Goal: Task Accomplishment & Management: Use online tool/utility

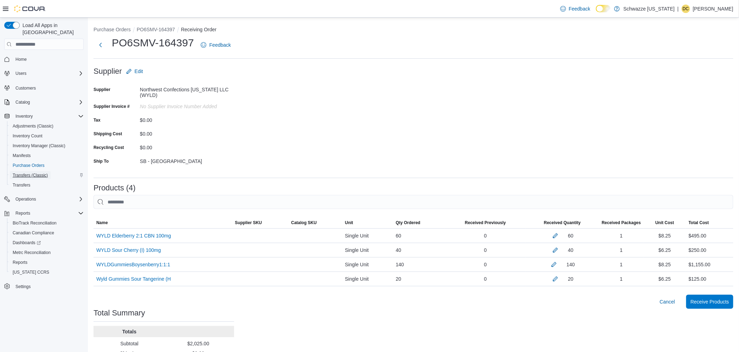
click at [29, 173] on span "Transfers (Classic)" at bounding box center [30, 176] width 35 height 6
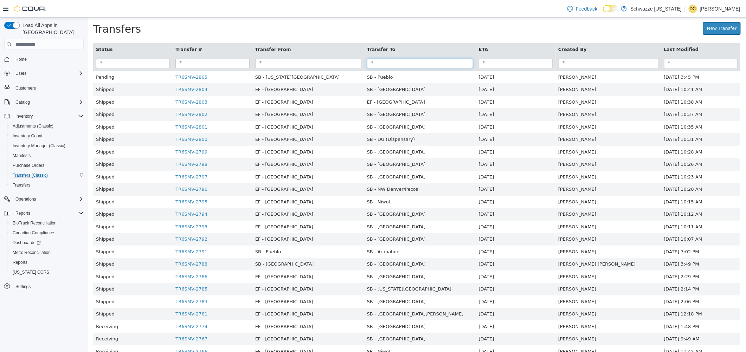
click at [402, 63] on input "search" at bounding box center [420, 63] width 106 height 9
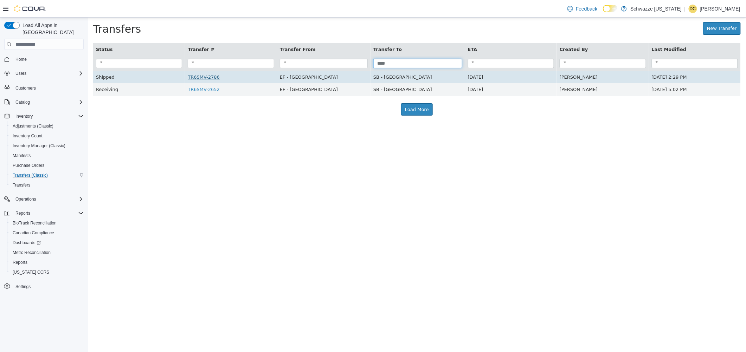
type input "****"
click at [203, 78] on link "TR6SMV-2786" at bounding box center [203, 77] width 32 height 5
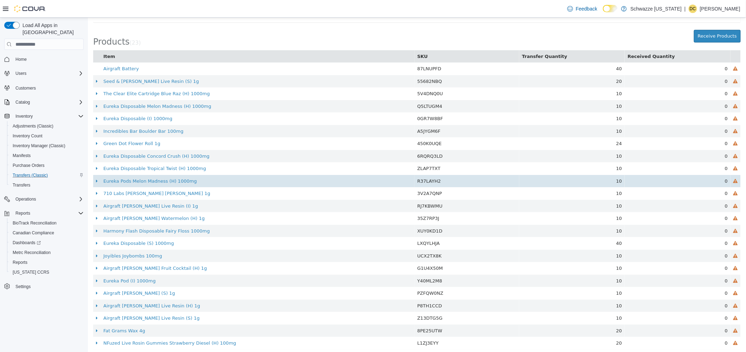
scroll to position [128, 0]
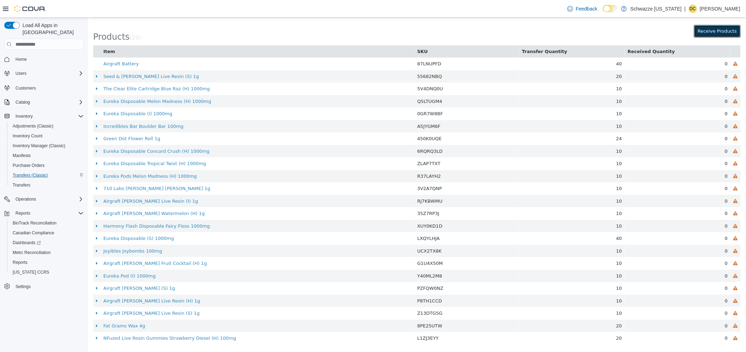
click at [714, 33] on button "Receive Products" at bounding box center [717, 31] width 47 height 13
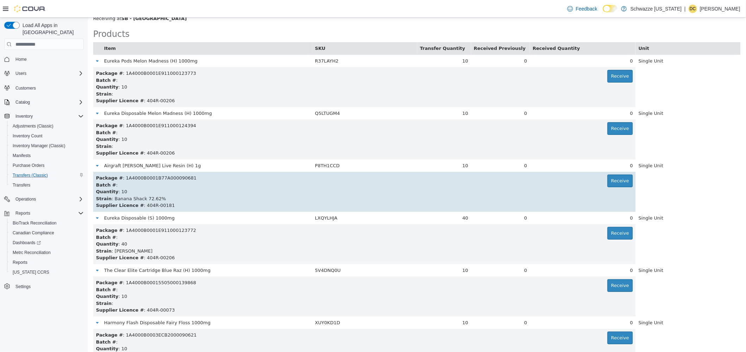
scroll to position [281, 0]
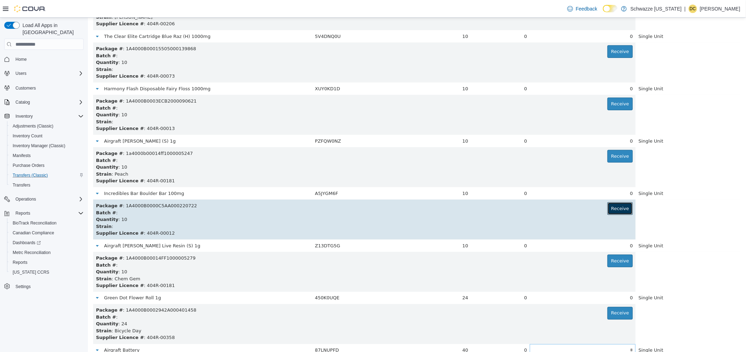
click at [619, 212] on button "Receive" at bounding box center [621, 209] width 26 height 13
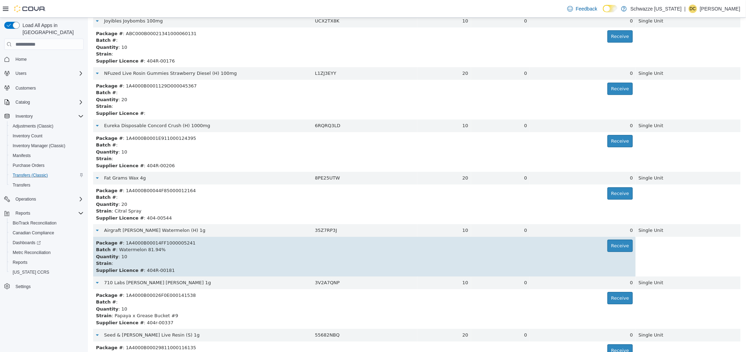
scroll to position [797, 0]
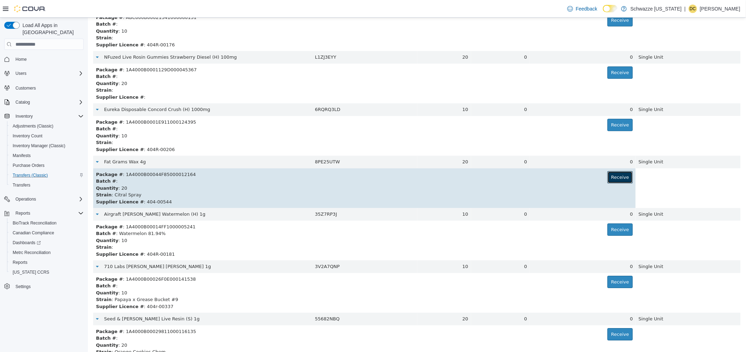
click at [608, 179] on button "Receive" at bounding box center [621, 177] width 26 height 13
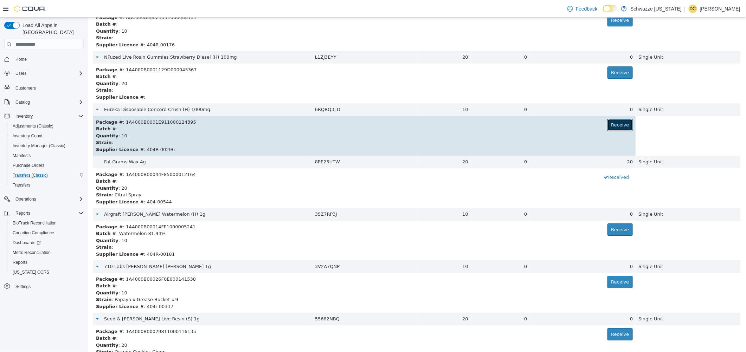
click at [609, 126] on button "Receive" at bounding box center [621, 125] width 26 height 13
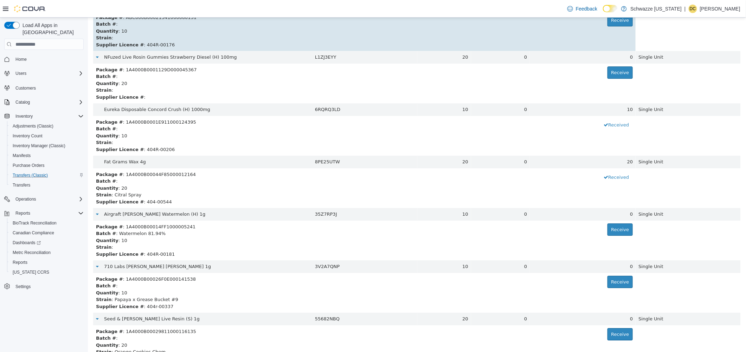
scroll to position [935, 0]
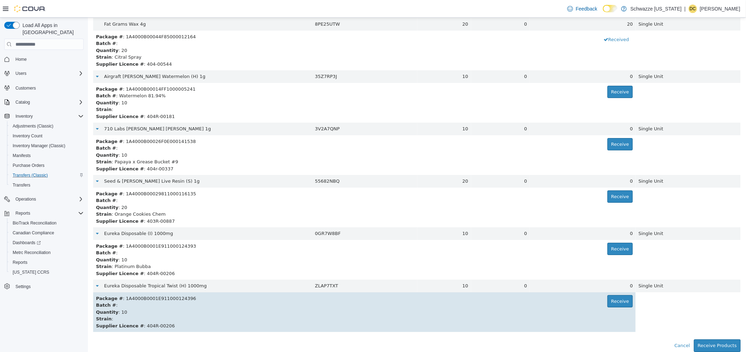
click at [602, 300] on div "Package # : 1A4000B0001E911000124396 Receive" at bounding box center [364, 298] width 537 height 7
click at [608, 300] on button "Receive" at bounding box center [621, 301] width 26 height 13
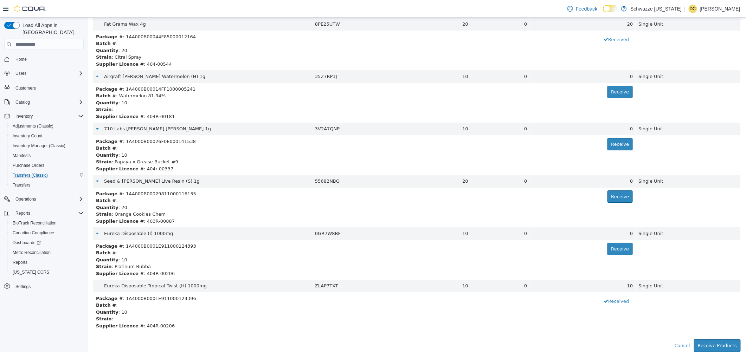
scroll to position [0, 0]
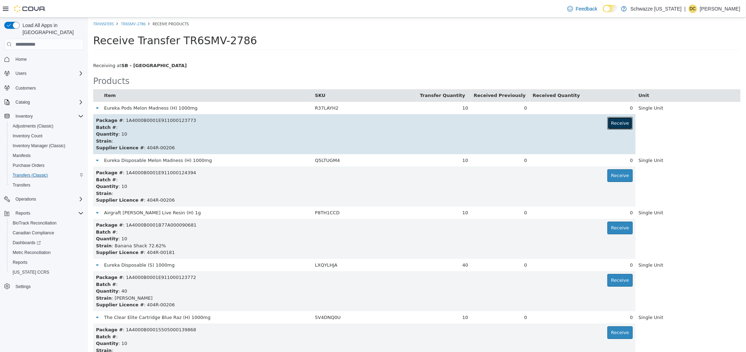
click at [619, 125] on button "Receive" at bounding box center [621, 123] width 26 height 13
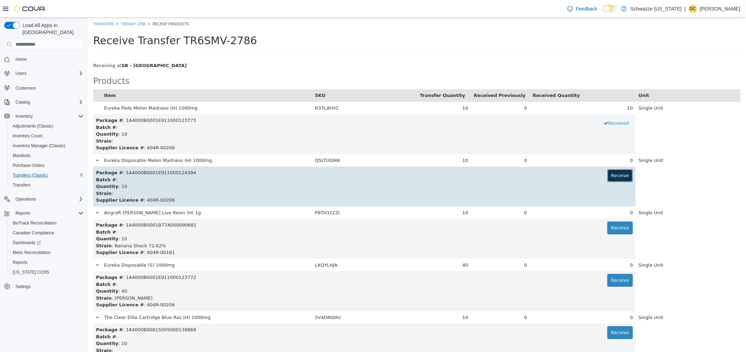
click at [608, 177] on button "Receive" at bounding box center [621, 176] width 26 height 13
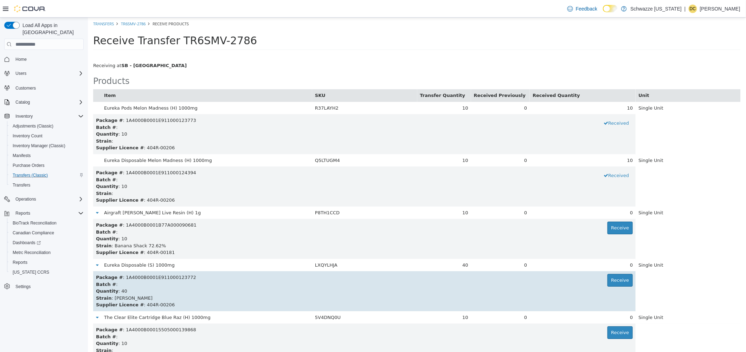
scroll to position [94, 0]
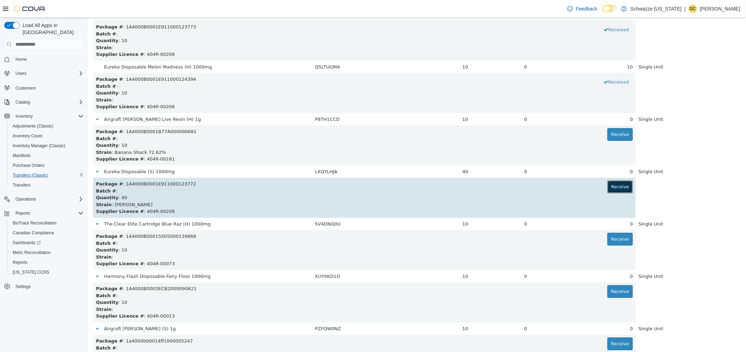
click at [619, 192] on button "Receive" at bounding box center [621, 187] width 26 height 13
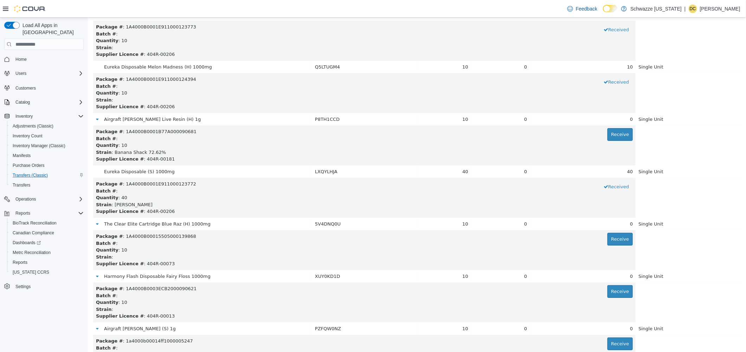
scroll to position [597, 0]
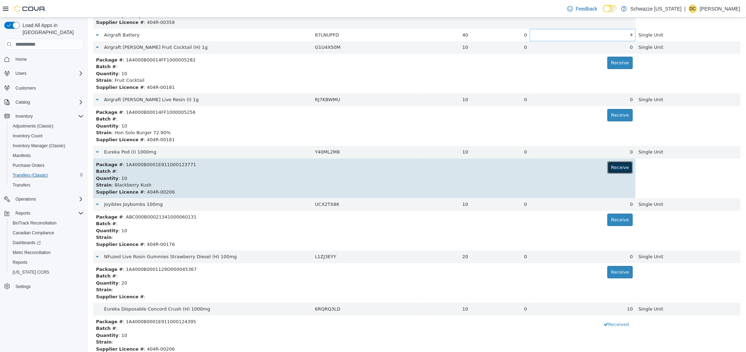
click at [622, 171] on button "Receive" at bounding box center [621, 167] width 26 height 13
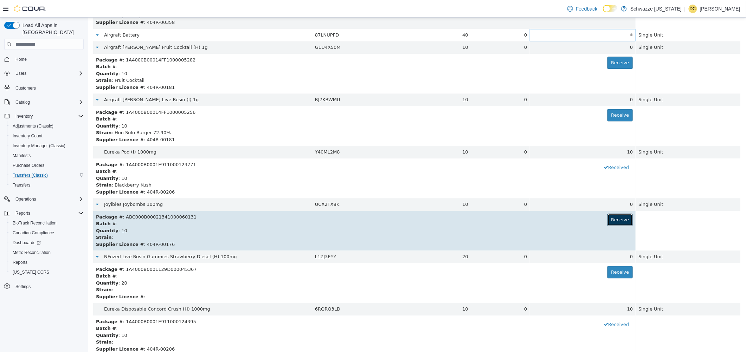
click at [609, 222] on button "Receive" at bounding box center [621, 220] width 26 height 13
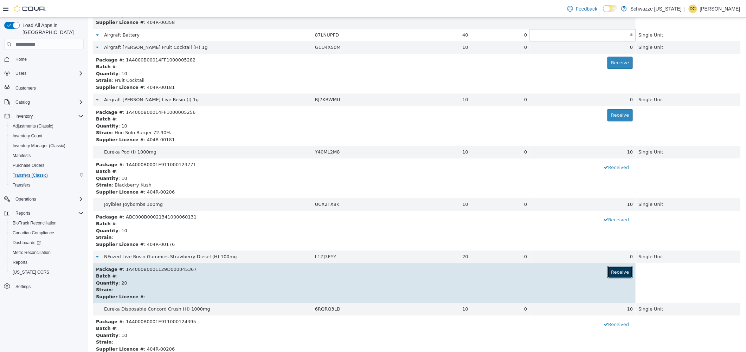
click at [614, 276] on button "Receive" at bounding box center [621, 272] width 26 height 13
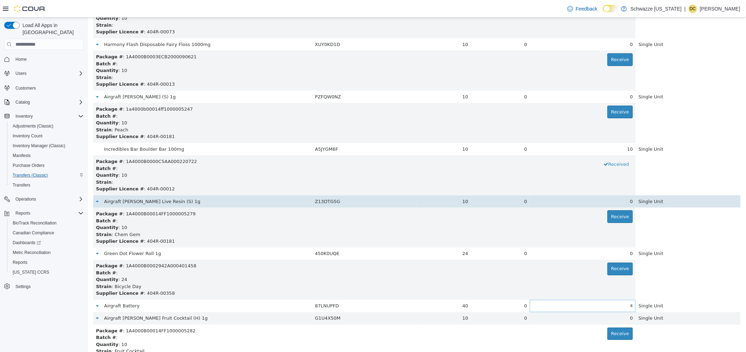
scroll to position [325, 0]
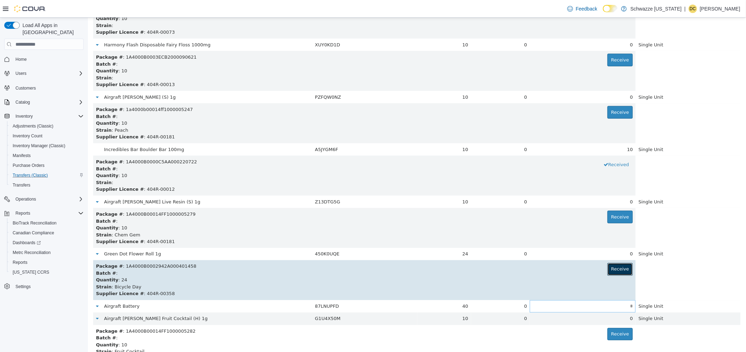
click at [612, 273] on button "Receive" at bounding box center [621, 269] width 26 height 13
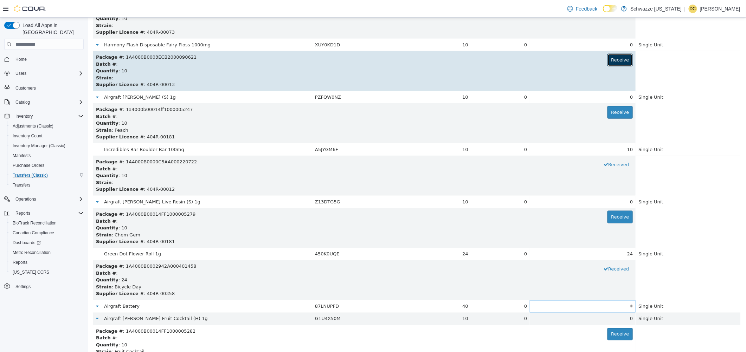
click at [608, 60] on button "Receive" at bounding box center [621, 60] width 26 height 13
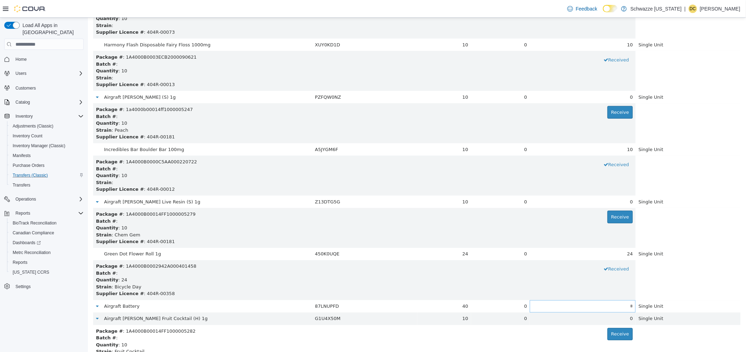
scroll to position [133, 0]
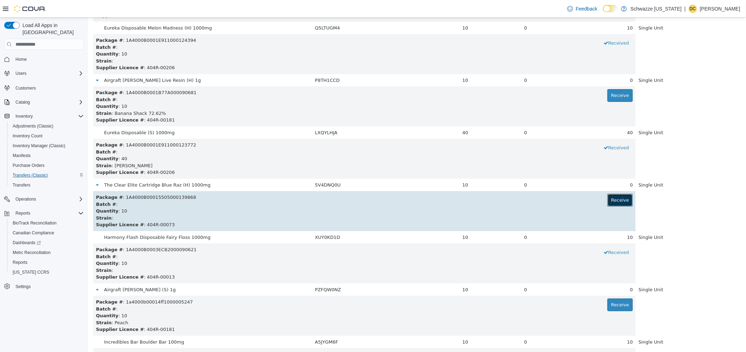
click at [612, 202] on button "Receive" at bounding box center [621, 200] width 26 height 13
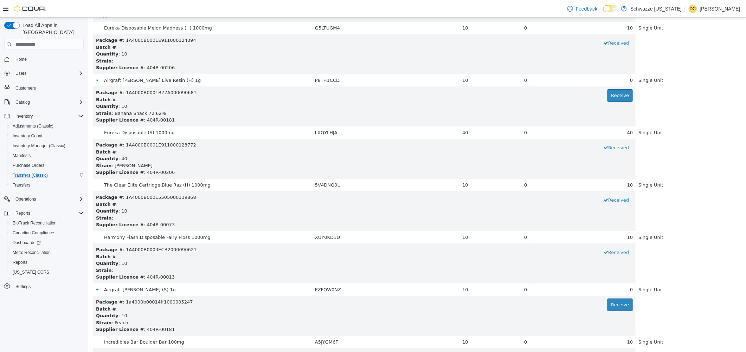
scroll to position [545, 0]
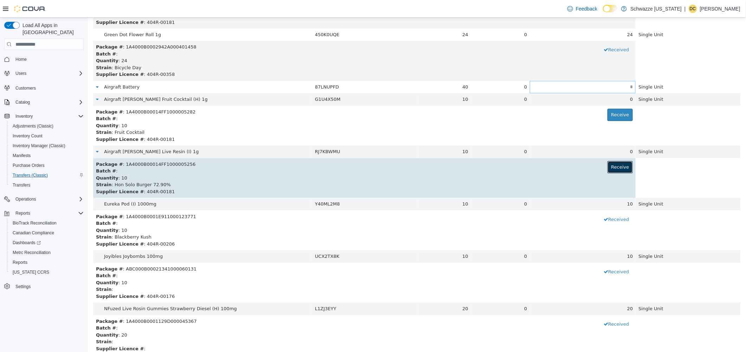
click at [612, 167] on button "Receive" at bounding box center [621, 167] width 26 height 13
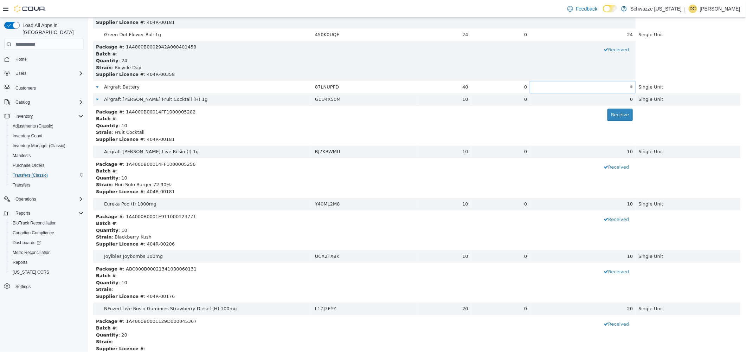
scroll to position [826, 0]
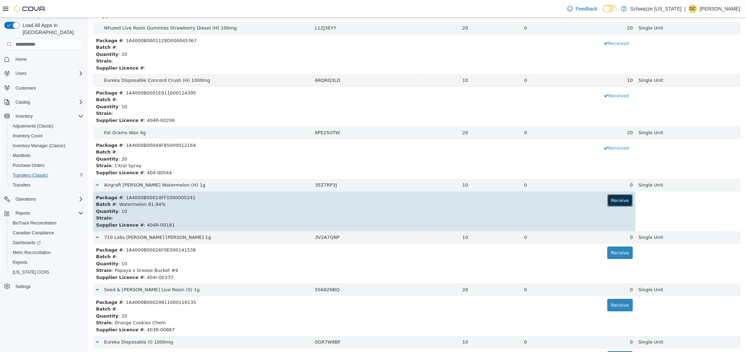
click at [608, 204] on button "Receive" at bounding box center [621, 201] width 26 height 13
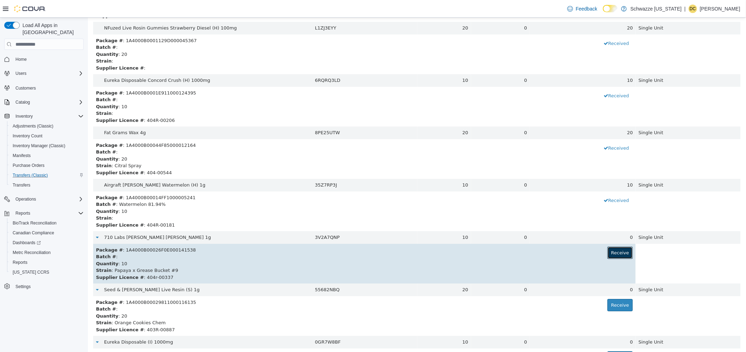
click at [608, 255] on button "Receive" at bounding box center [621, 253] width 26 height 13
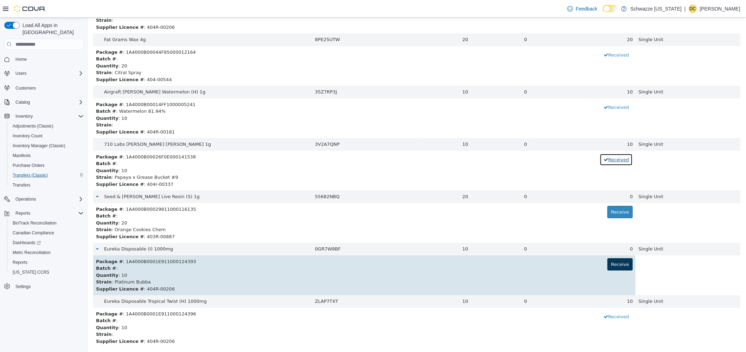
scroll to position [920, 0]
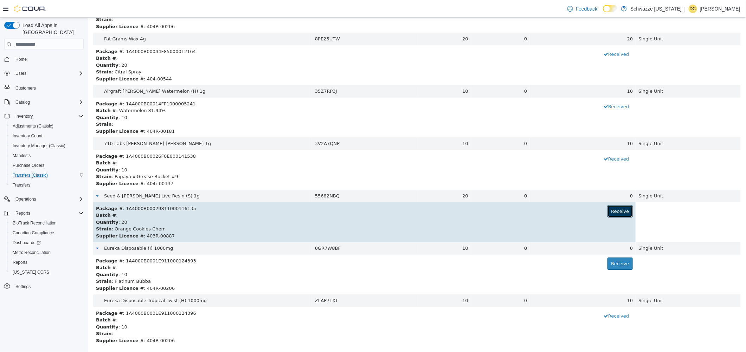
click at [613, 210] on button "Receive" at bounding box center [621, 211] width 26 height 13
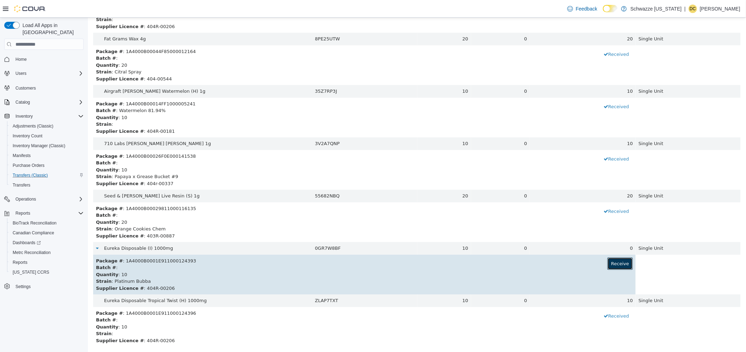
click at [617, 268] on button "Receive" at bounding box center [621, 264] width 26 height 13
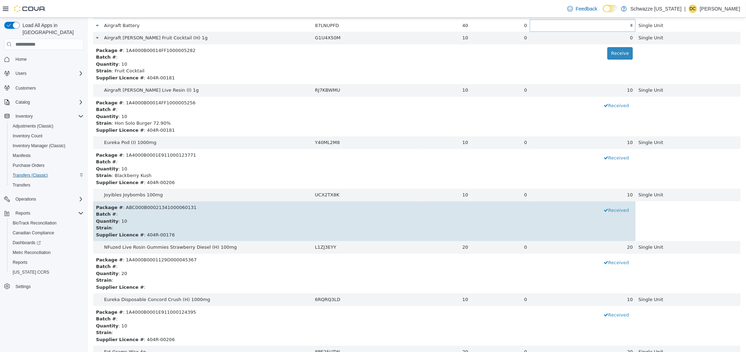
scroll to position [419, 0]
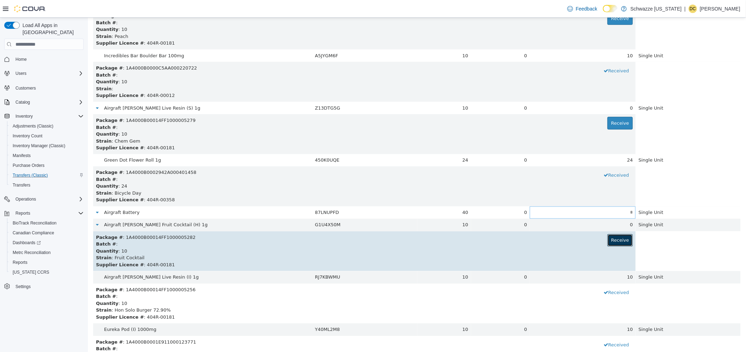
click at [615, 244] on button "Receive" at bounding box center [621, 241] width 26 height 13
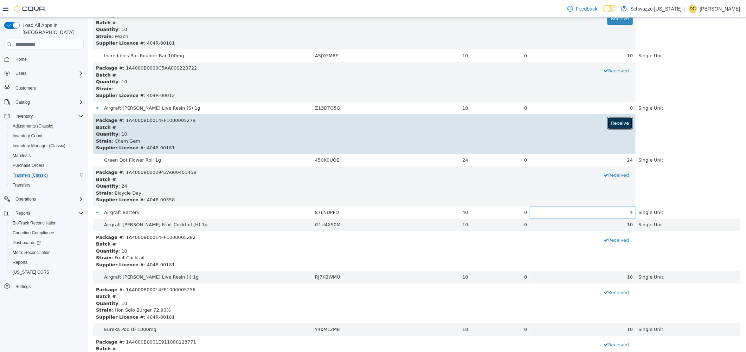
click at [612, 127] on button "Receive" at bounding box center [621, 123] width 26 height 13
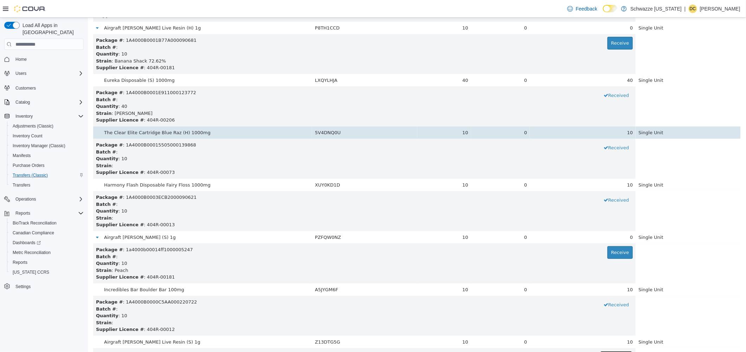
scroll to position [185, 0]
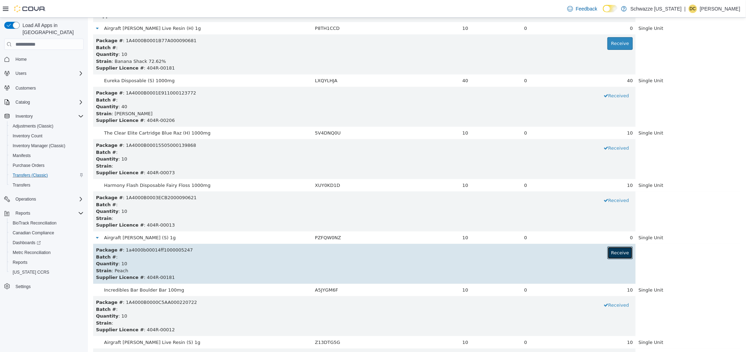
click at [613, 254] on button "Receive" at bounding box center [621, 253] width 26 height 13
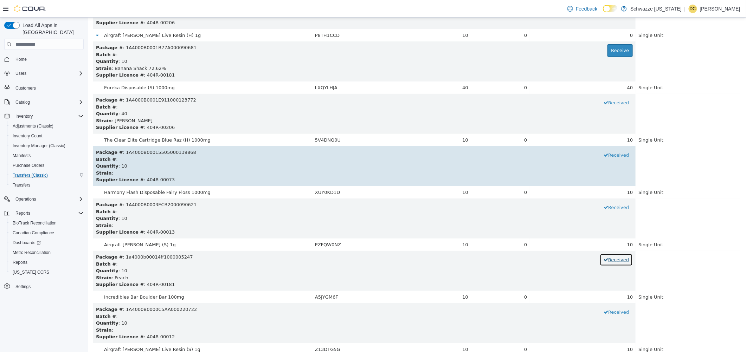
scroll to position [44, 0]
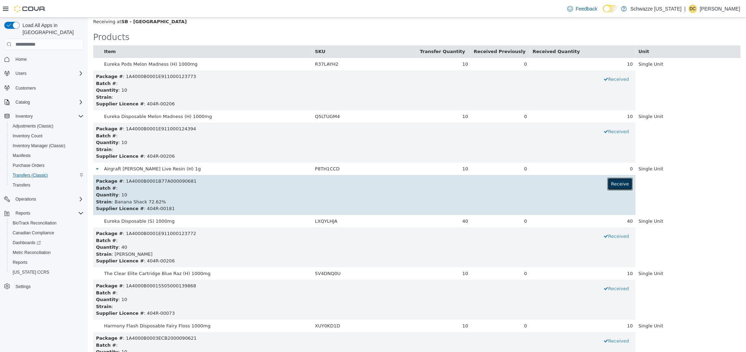
click at [615, 186] on button "Receive" at bounding box center [621, 184] width 26 height 13
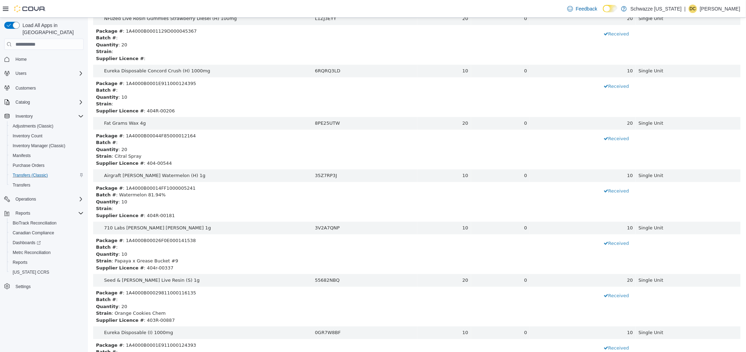
scroll to position [935, 0]
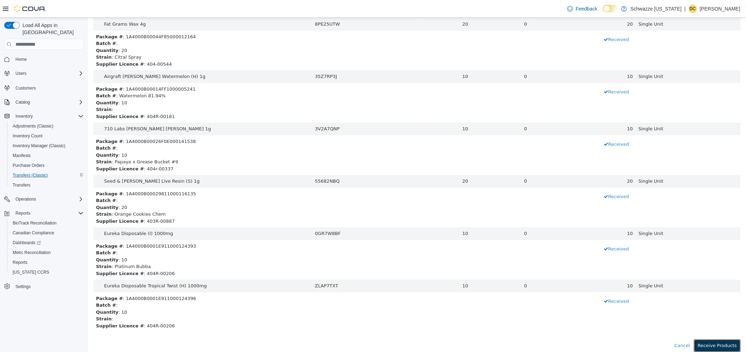
click at [713, 346] on button "Receive Products" at bounding box center [717, 346] width 47 height 13
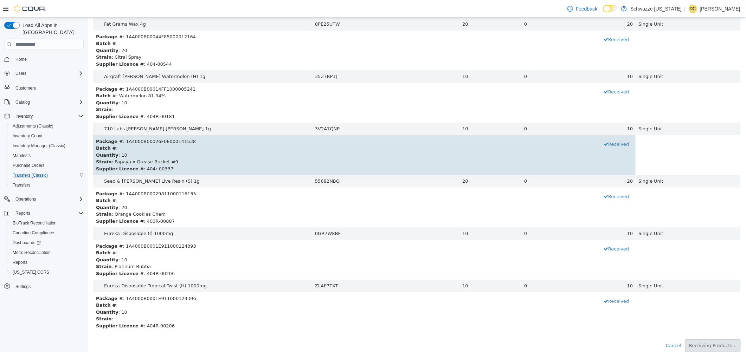
scroll to position [0, 0]
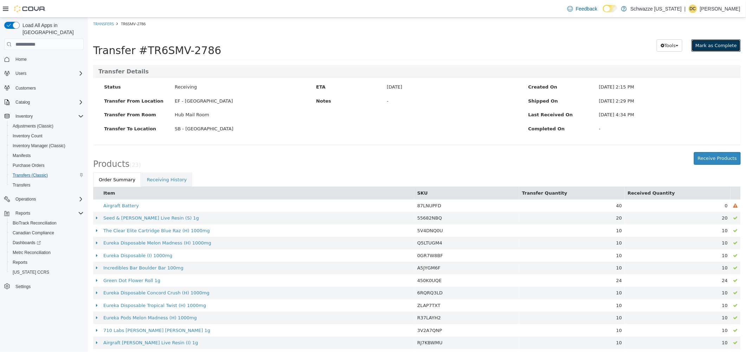
click at [712, 45] on span "Mark as Complete" at bounding box center [716, 45] width 42 height 5
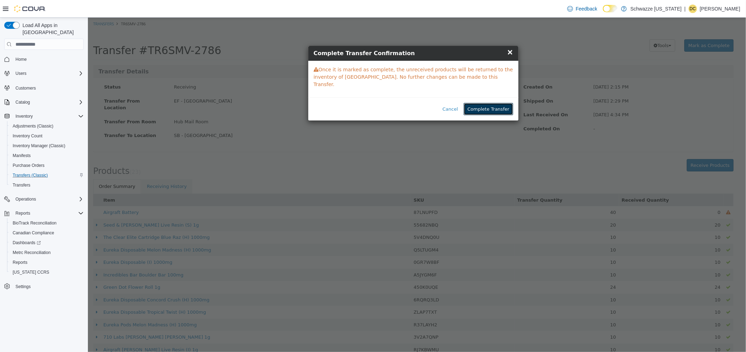
click at [491, 103] on button "Complete Transfer" at bounding box center [489, 109] width 50 height 13
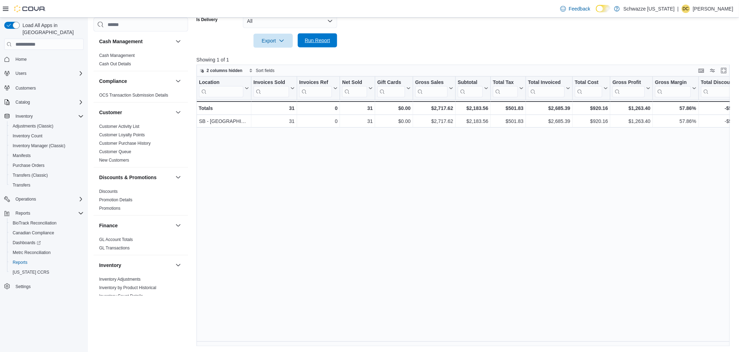
click at [319, 39] on span "Run Report" at bounding box center [317, 40] width 25 height 7
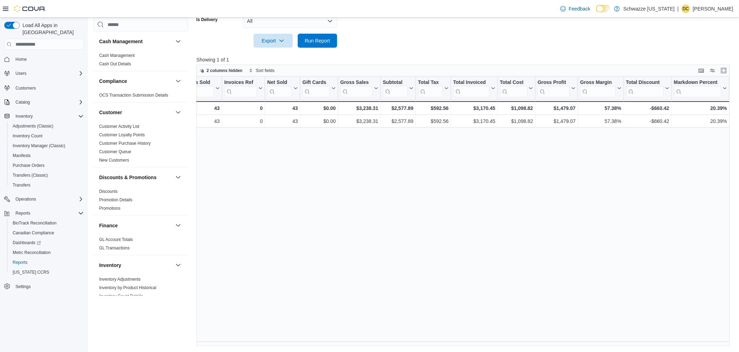
scroll to position [0, 86]
